Goal: Task Accomplishment & Management: Complete application form

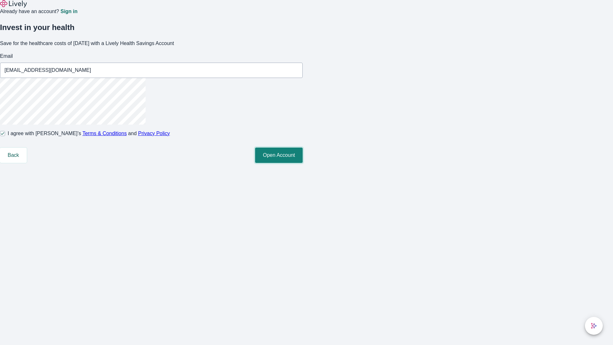
click at [303, 163] on button "Open Account" at bounding box center [279, 155] width 48 height 15
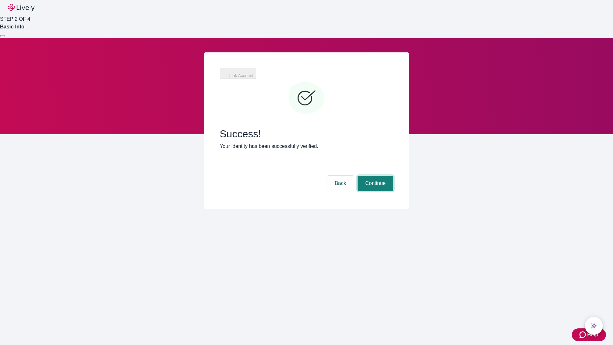
click at [375, 176] on button "Continue" at bounding box center [376, 183] width 36 height 15
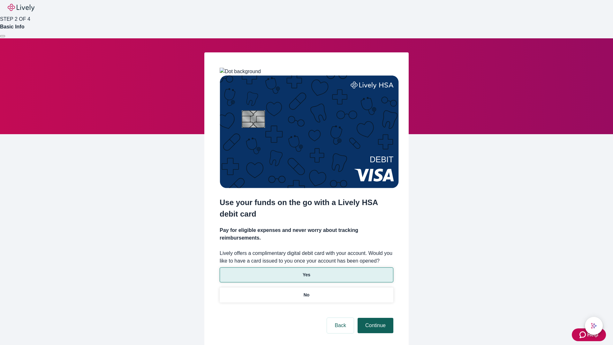
click at [306, 292] on p "No" at bounding box center [307, 295] width 6 height 7
click at [375, 318] on button "Continue" at bounding box center [376, 325] width 36 height 15
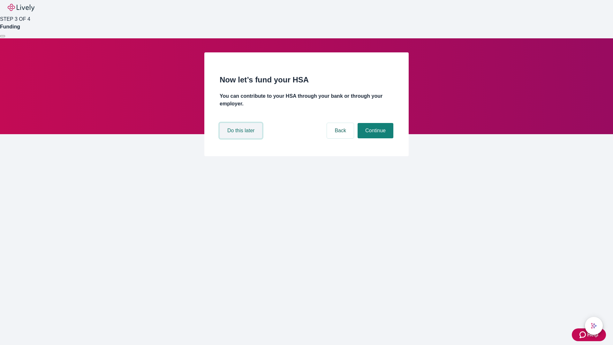
click at [242, 138] on button "Do this later" at bounding box center [241, 130] width 42 height 15
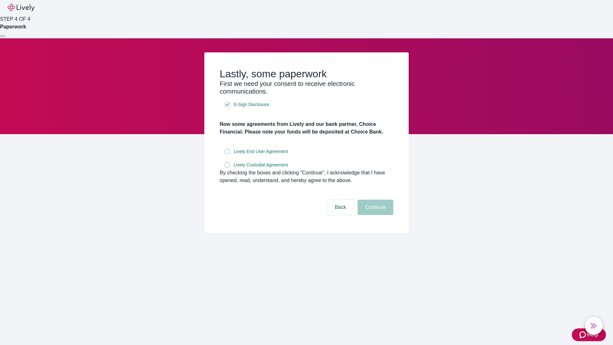
click at [227, 154] on input "Lively End User Agreement" at bounding box center [227, 151] width 5 height 5
checkbox input "true"
click at [227, 167] on input "Lively Custodial Agreement" at bounding box center [227, 164] width 5 height 5
checkbox input "true"
click at [375, 215] on button "Continue" at bounding box center [376, 207] width 36 height 15
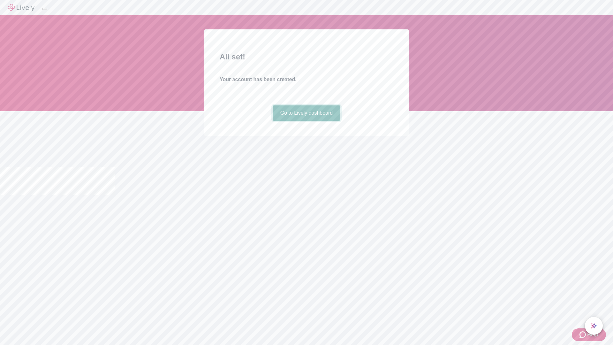
click at [306, 121] on link "Go to Lively dashboard" at bounding box center [307, 112] width 68 height 15
